Goal: Find specific page/section: Find specific page/section

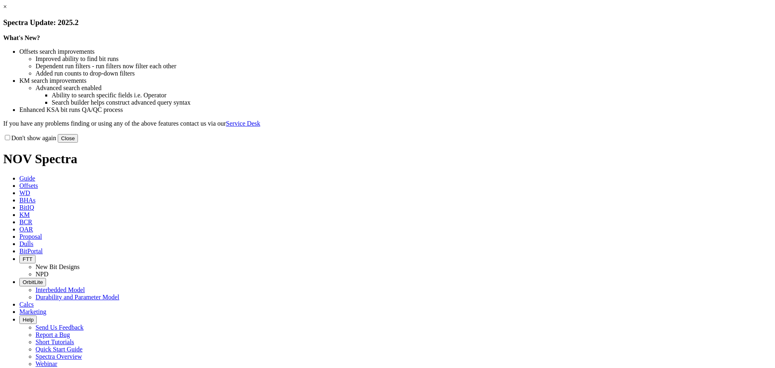
drag, startPoint x: 549, startPoint y: 219, endPoint x: 543, endPoint y: 215, distance: 7.3
click at [78, 142] on button "Close" at bounding box center [68, 138] width 20 height 8
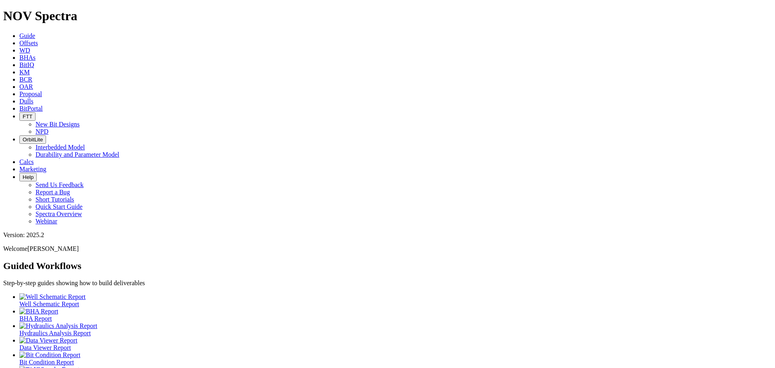
click at [38, 40] on span "Offsets" at bounding box center [28, 43] width 19 height 7
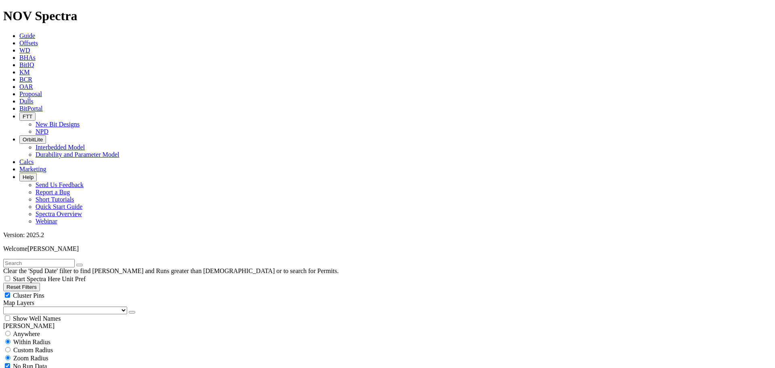
click at [33, 98] on span "Dulls" at bounding box center [26, 101] width 14 height 7
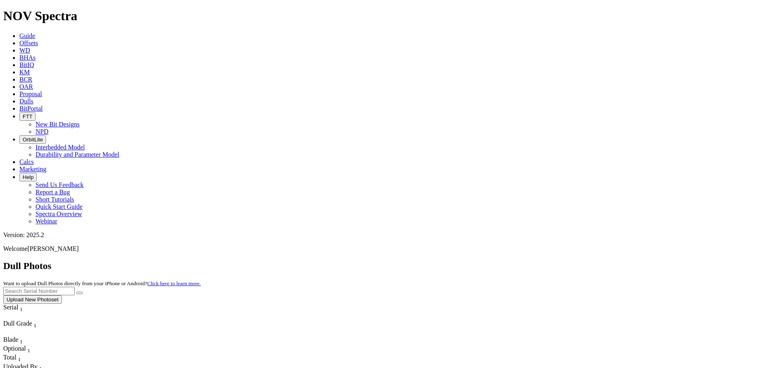
click at [75, 286] on input "text" at bounding box center [38, 290] width 71 height 8
